Goal: Transaction & Acquisition: Purchase product/service

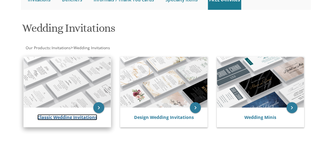
click at [90, 117] on link "Classic Wedding Invitations" at bounding box center [67, 117] width 60 height 6
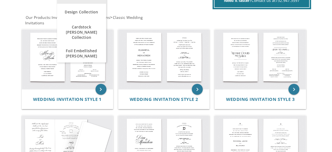
scroll to position [109, 0]
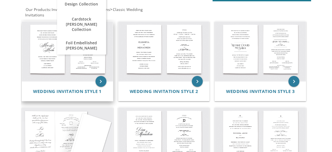
click at [92, 61] on img at bounding box center [67, 52] width 91 height 60
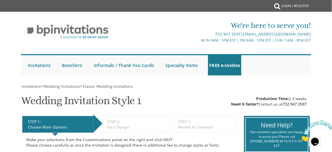
scroll to position [66, 0]
